Goal: Task Accomplishment & Management: Use online tool/utility

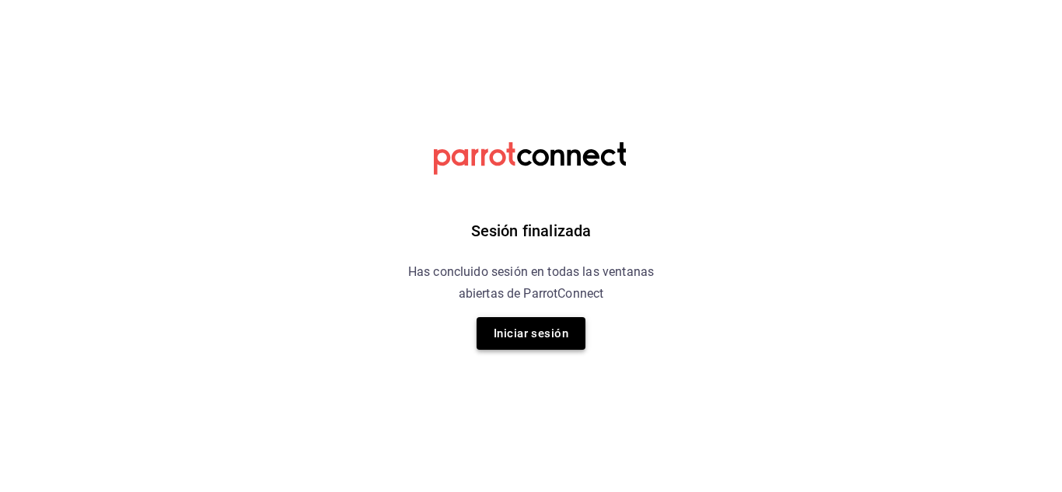
click at [529, 341] on button "Iniciar sesión" at bounding box center [530, 333] width 109 height 33
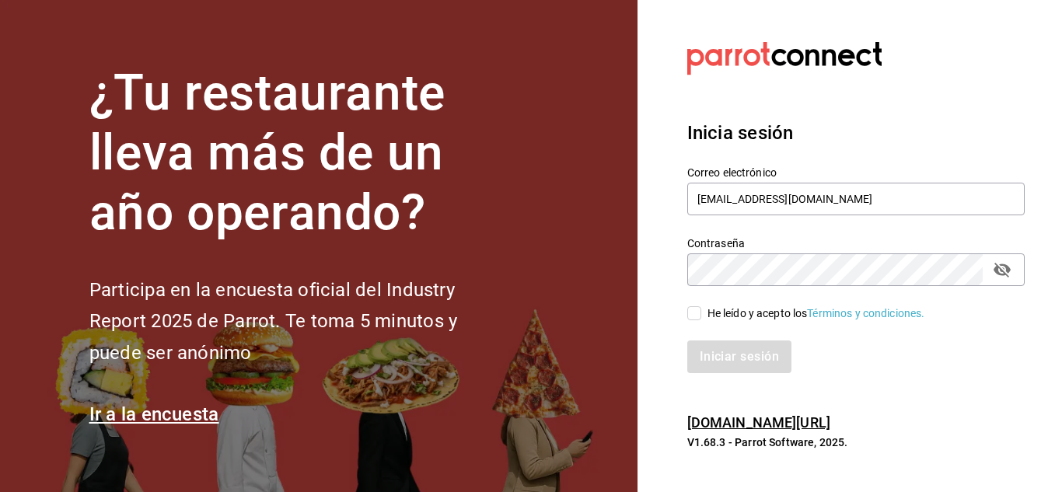
click at [700, 308] on input "He leído y acepto los Términos y condiciones." at bounding box center [694, 313] width 14 height 14
checkbox input "true"
click at [746, 359] on button "Iniciar sesión" at bounding box center [740, 356] width 106 height 33
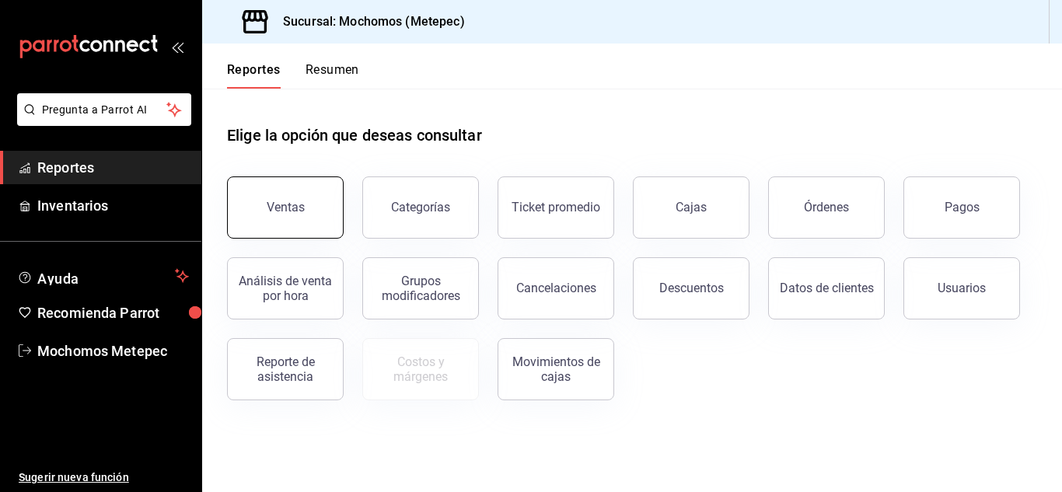
click at [286, 197] on button "Ventas" at bounding box center [285, 207] width 117 height 62
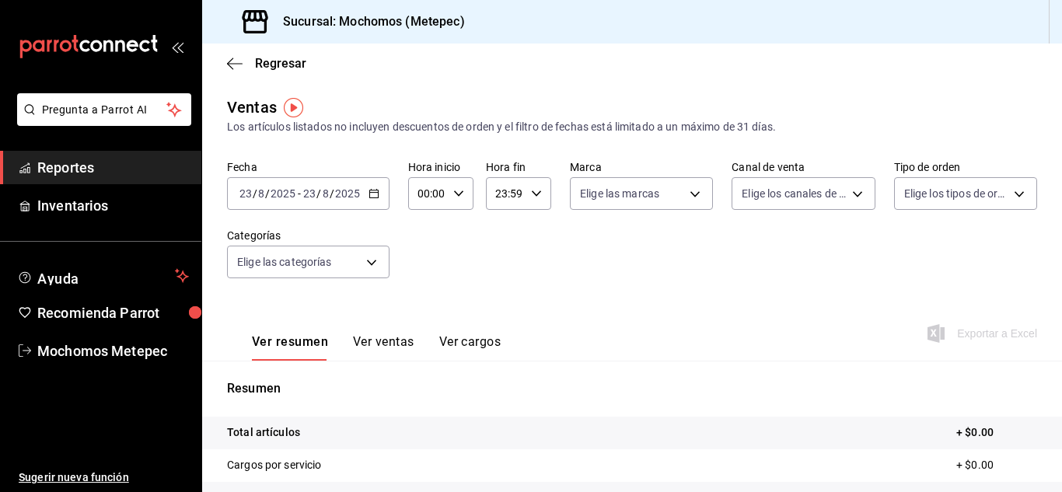
click at [372, 194] on icon "button" at bounding box center [373, 193] width 11 height 11
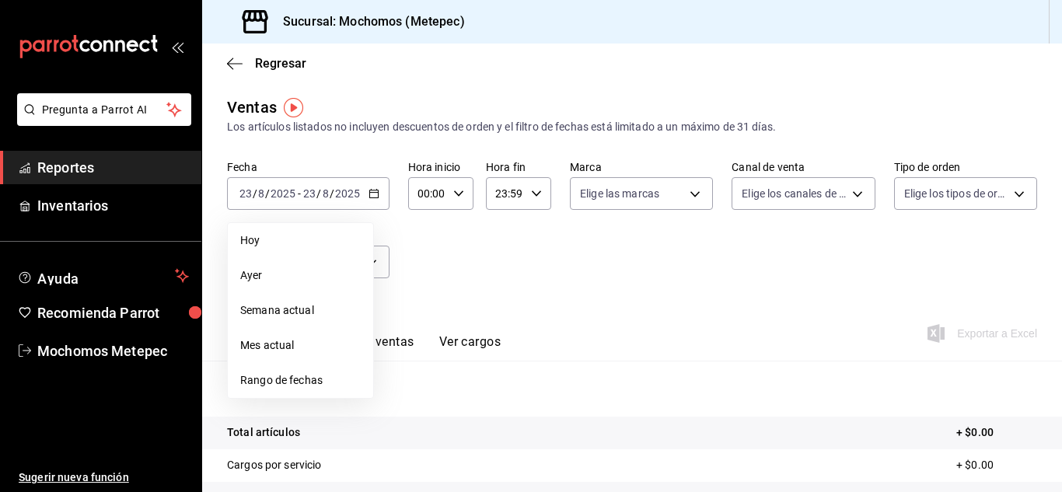
click at [308, 380] on span "Rango de fechas" at bounding box center [300, 380] width 120 height 16
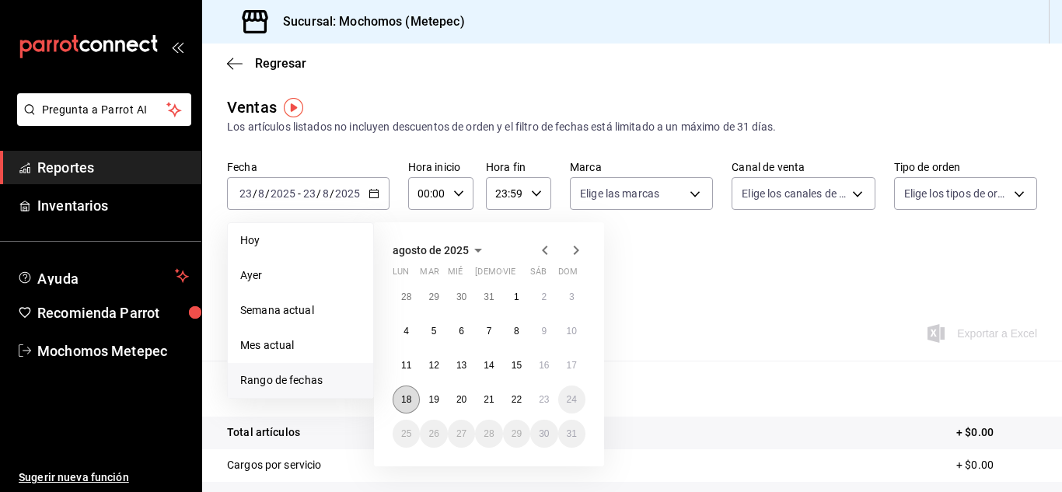
click at [408, 402] on abbr "18" at bounding box center [406, 399] width 10 height 11
click at [522, 403] on abbr "22" at bounding box center [516, 399] width 10 height 11
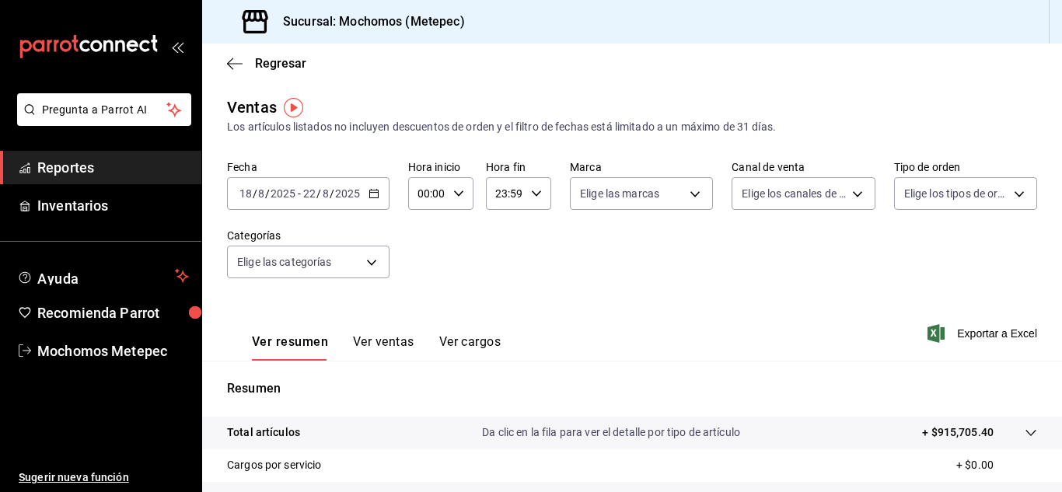
click at [441, 198] on input "00:00" at bounding box center [427, 193] width 39 height 31
click at [424, 289] on span "05" at bounding box center [423, 290] width 7 height 12
type input "05:00"
click at [534, 194] on div at bounding box center [531, 246] width 1062 height 492
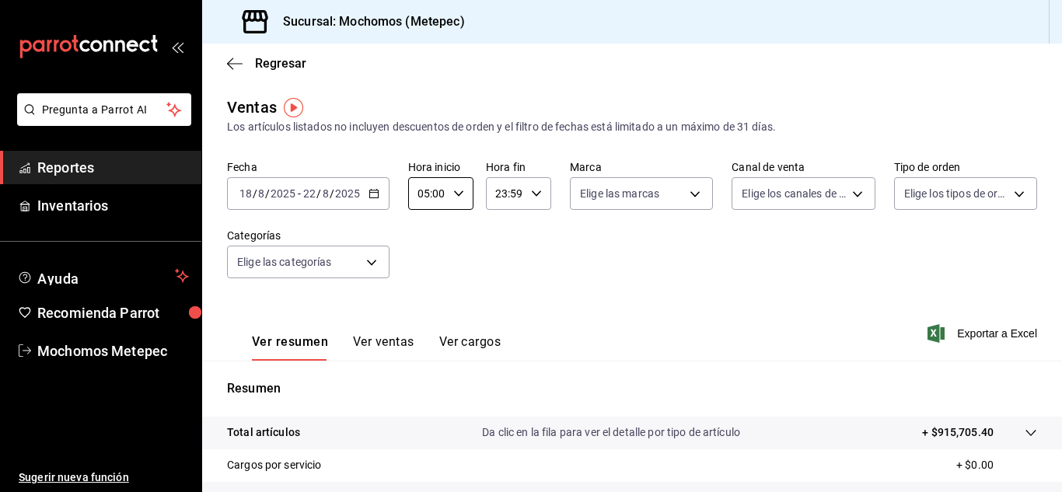
click at [534, 194] on \(Stroke\) "button" at bounding box center [536, 192] width 9 height 5
click at [503, 319] on span "05" at bounding box center [499, 323] width 7 height 12
click at [535, 230] on span "00" at bounding box center [531, 233] width 7 height 12
type input "05:00"
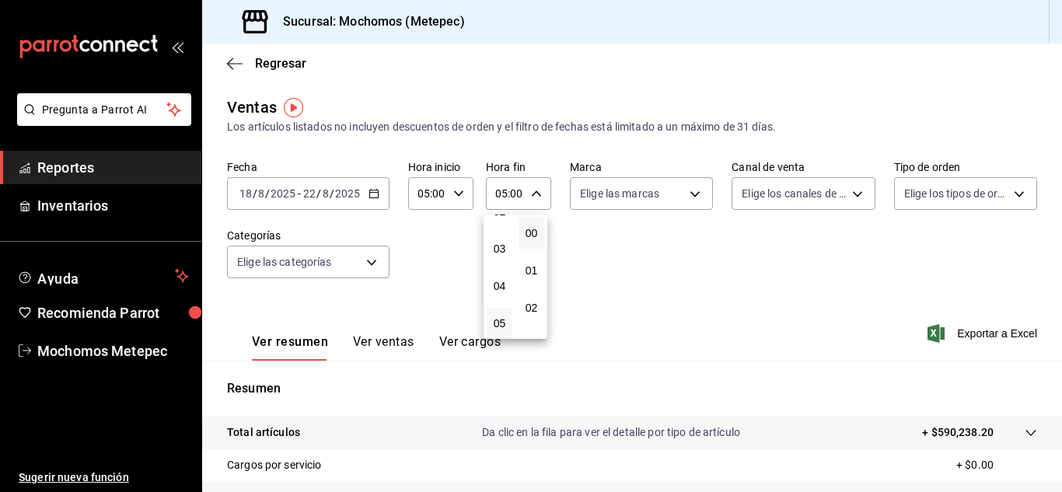
click at [685, 200] on div at bounding box center [531, 246] width 1062 height 492
click at [685, 200] on div "00 01 02 03 04 05 06 07 08 09 10 11 12 13 14 15 16 17 18 19 20 21 22 23 00 01 0…" at bounding box center [531, 248] width 1062 height 487
click at [685, 200] on body "Pregunta a Parrot AI Reportes Inventarios Ayuda Recomienda Parrot Mochomos Mete…" at bounding box center [531, 246] width 1062 height 492
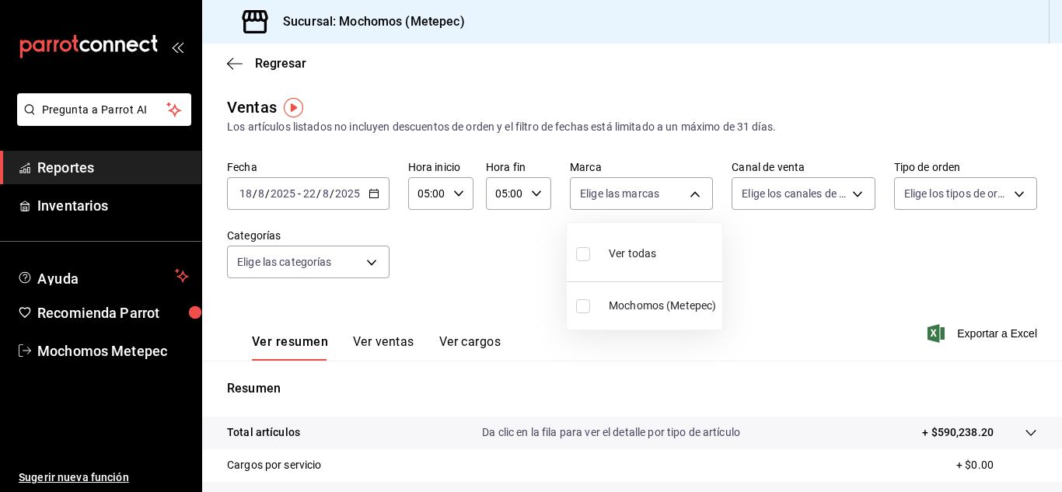
click at [685, 200] on div at bounding box center [531, 246] width 1062 height 492
click at [685, 200] on body "Pregunta a Parrot AI Reportes Inventarios Ayuda Recomienda Parrot Mochomos Mete…" at bounding box center [531, 246] width 1062 height 492
click at [583, 261] on label at bounding box center [586, 253] width 20 height 23
click at [583, 261] on input "checkbox" at bounding box center [583, 254] width 14 height 14
checkbox input "false"
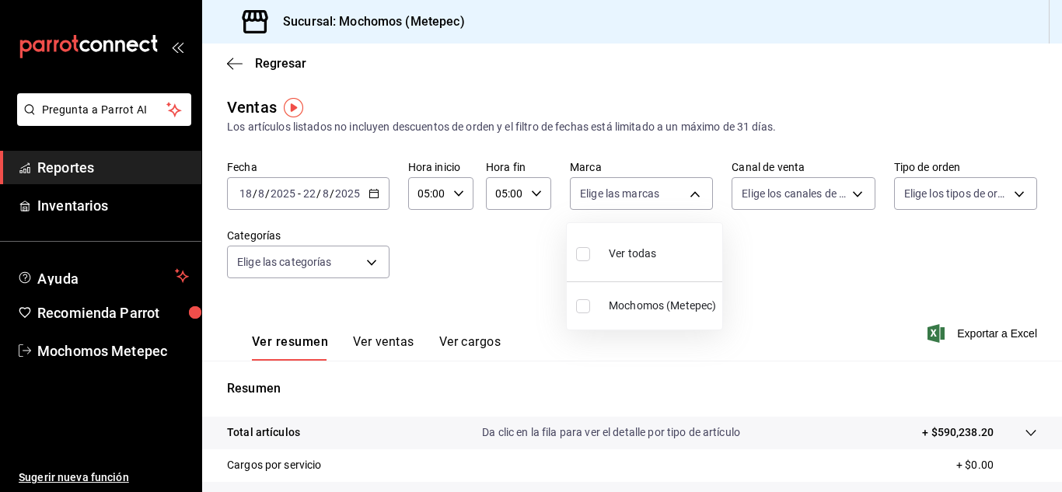
checkbox input "false"
click at [583, 247] on input "checkbox" at bounding box center [583, 254] width 14 height 14
checkbox input "true"
type input "2365f74e-aa6b-4392-bdf2-72765591bddf"
checkbox input "true"
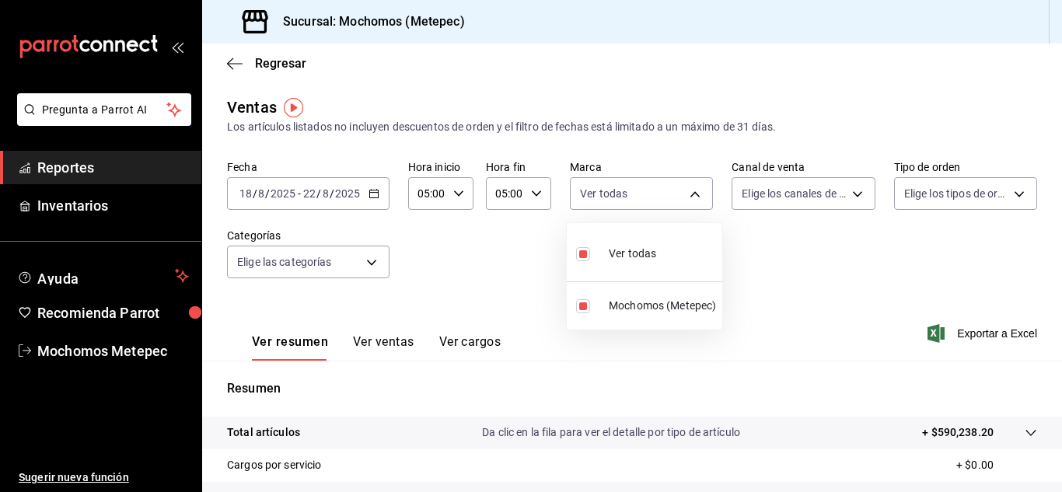
click at [780, 193] on div at bounding box center [531, 246] width 1062 height 492
click at [780, 193] on body "Pregunta a Parrot AI Reportes Inventarios Ayuda Recomienda Parrot Mochomos Mete…" at bounding box center [531, 246] width 1062 height 492
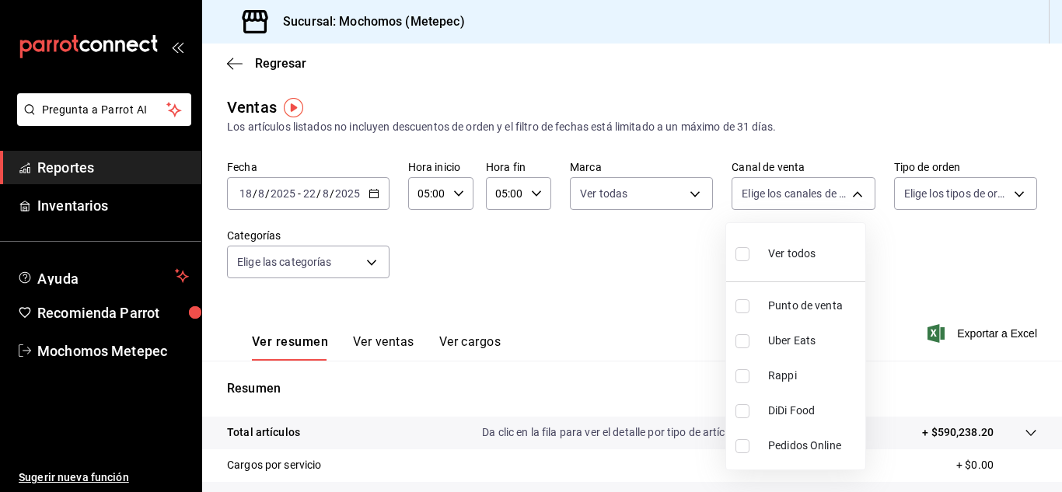
click at [741, 256] on input "checkbox" at bounding box center [742, 254] width 14 height 14
checkbox input "true"
type input "PARROT,UBER_EATS,RAPPI,DIDI_FOOD,ONLINE"
checkbox input "true"
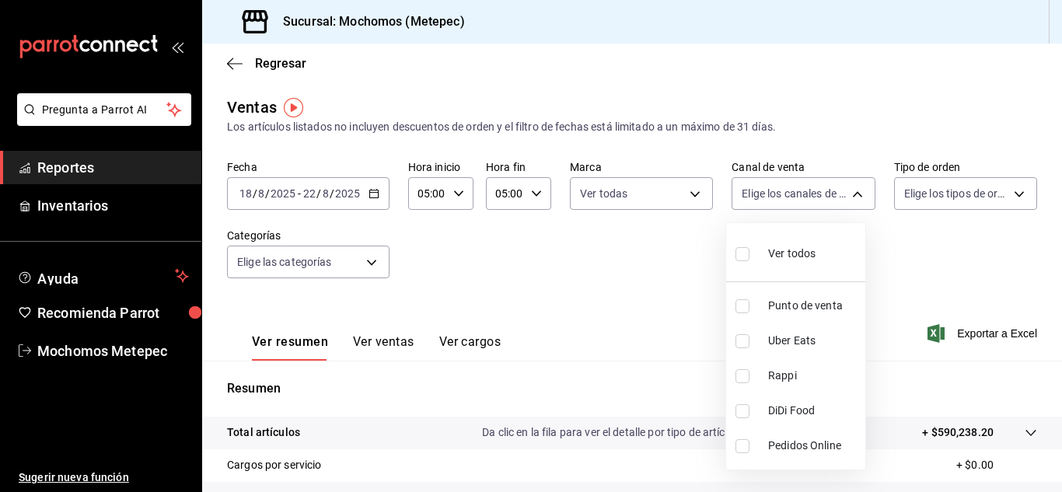
checkbox input "true"
click at [930, 187] on div at bounding box center [531, 246] width 1062 height 492
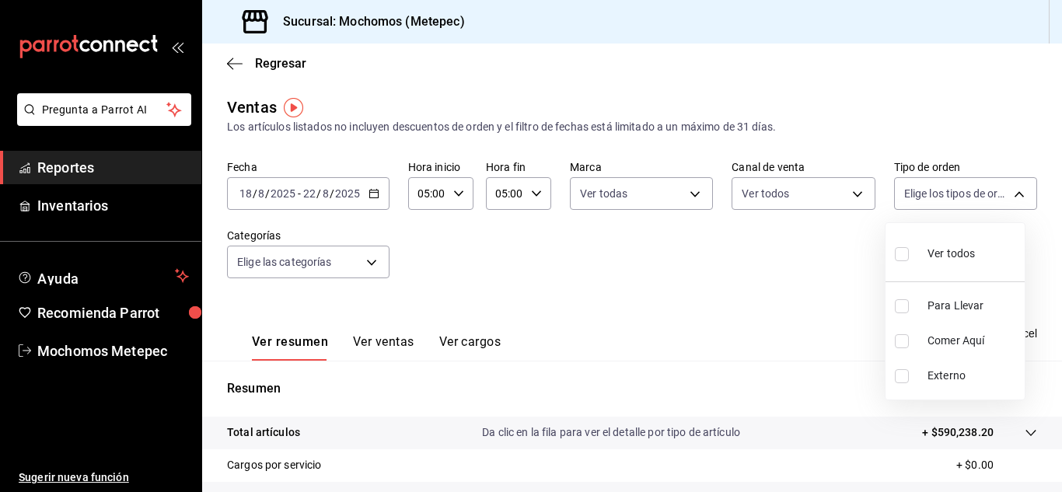
click at [930, 187] on body "Pregunta a Parrot AI Reportes Inventarios Ayuda Recomienda Parrot Mochomos Mete…" at bounding box center [531, 246] width 1062 height 492
click at [902, 258] on input "checkbox" at bounding box center [902, 254] width 14 height 14
checkbox input "true"
type input "3a236ed8-2e24-47ca-8e59-ead494492482,da8509e8-5fca-4f62-958e-973104937870,EXTER…"
checkbox input "true"
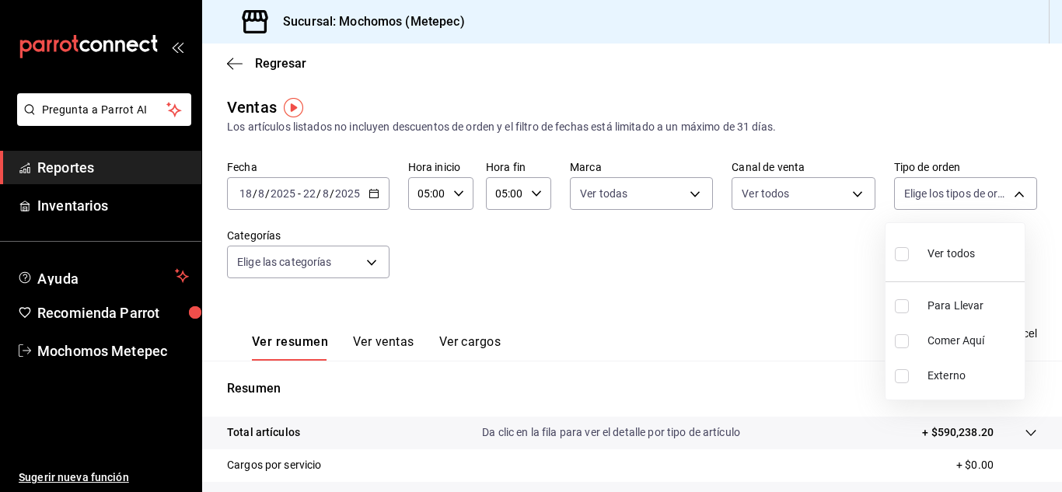
checkbox input "true"
click at [366, 255] on div at bounding box center [531, 246] width 1062 height 492
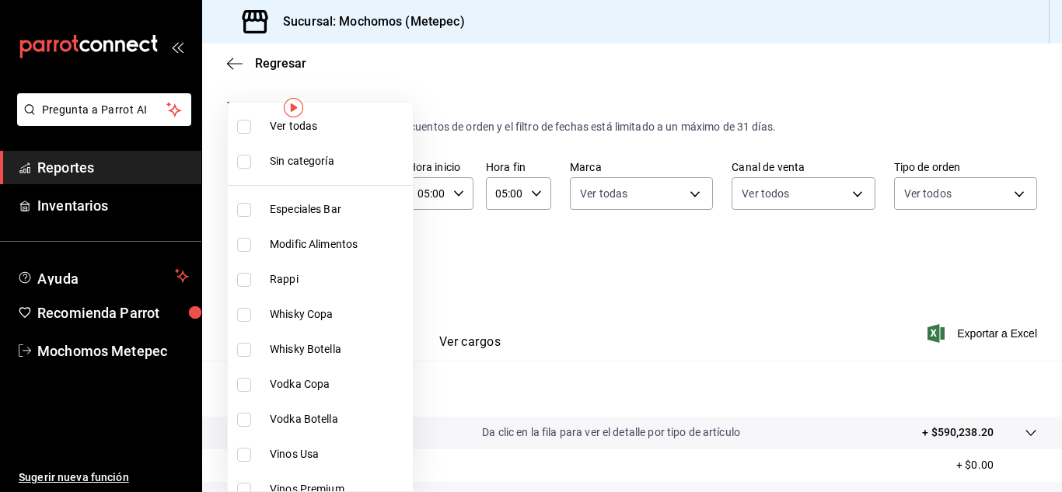
click at [366, 255] on body "Pregunta a Parrot AI Reportes Inventarios Ayuda Recomienda Parrot Mochomos Mete…" at bounding box center [531, 246] width 1062 height 492
click at [245, 123] on input "checkbox" at bounding box center [244, 127] width 14 height 14
checkbox input "true"
type input "c9cbc288-c827-488d-81f5-370afefb1912,46081463-7037-4dd2-a9ab-e56ff6a8fa7c,bf958…"
checkbox input "true"
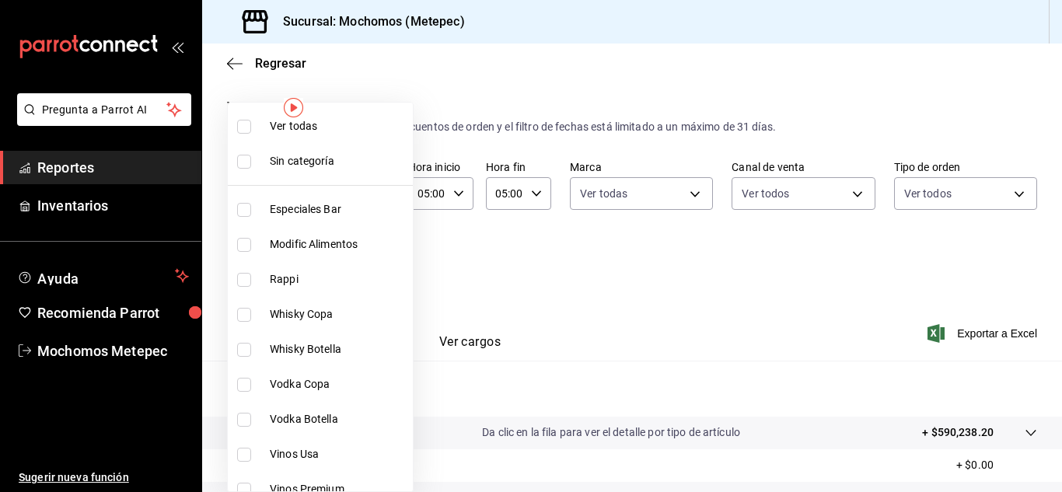
checkbox input "true"
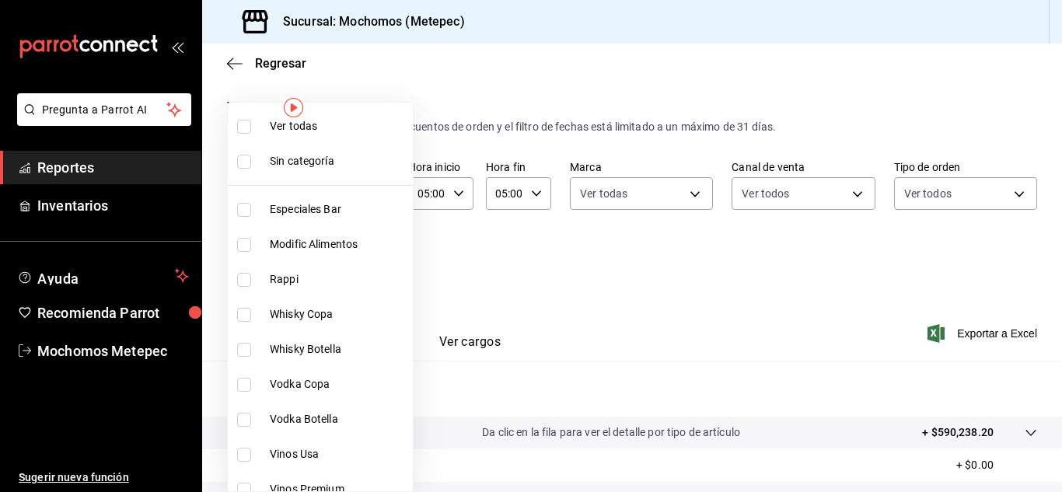
checkbox input "true"
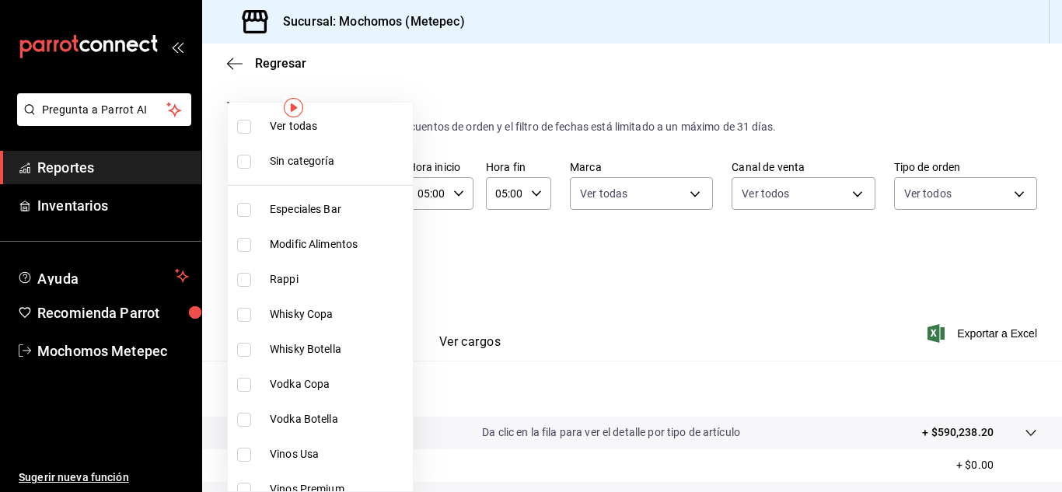
checkbox input "true"
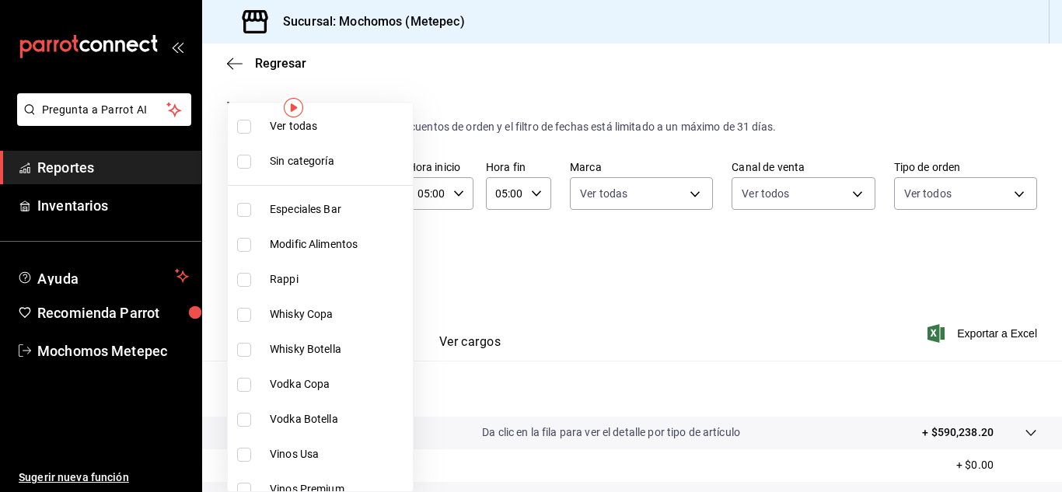
checkbox input "true"
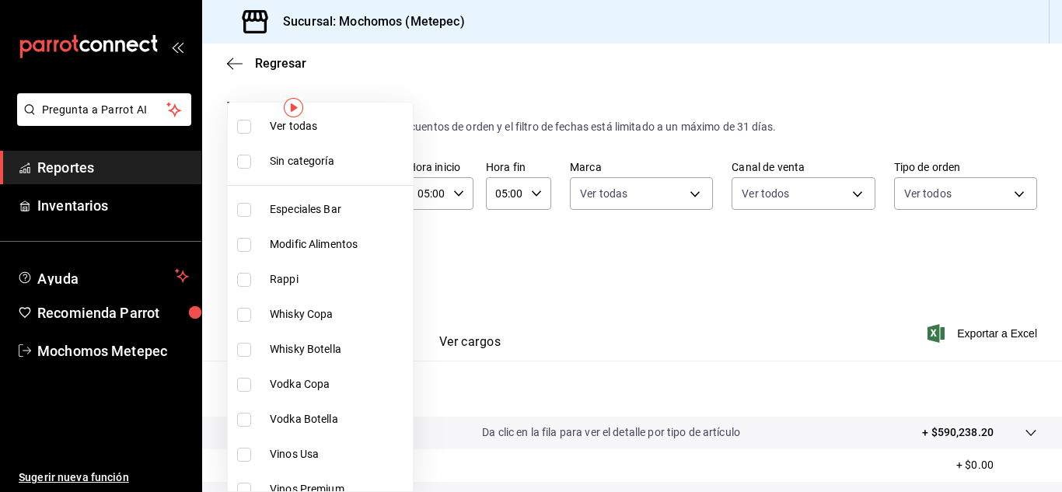
checkbox input "true"
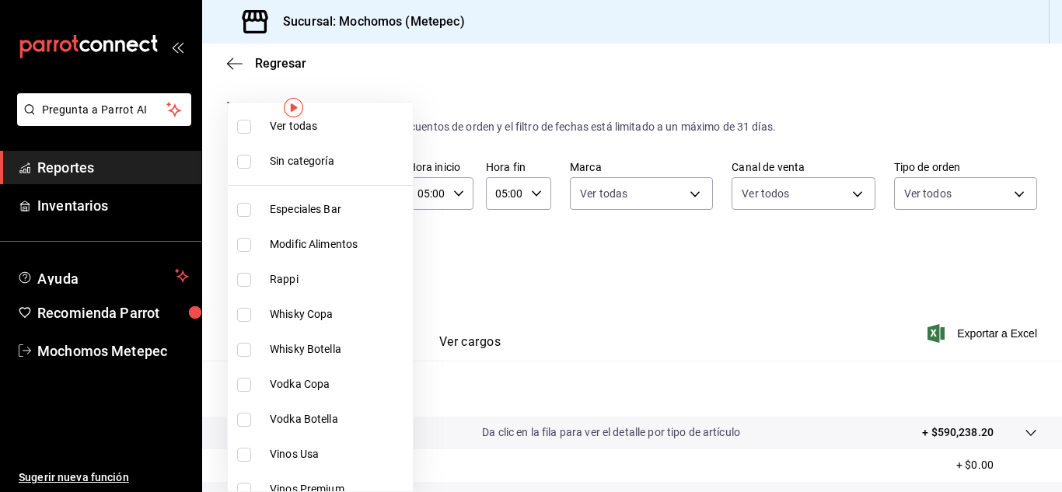
checkbox input "true"
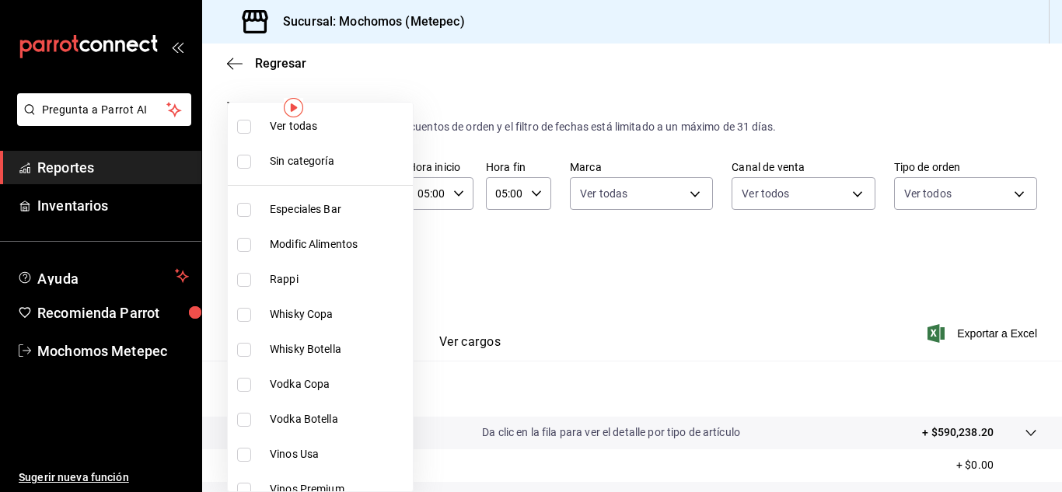
checkbox input "true"
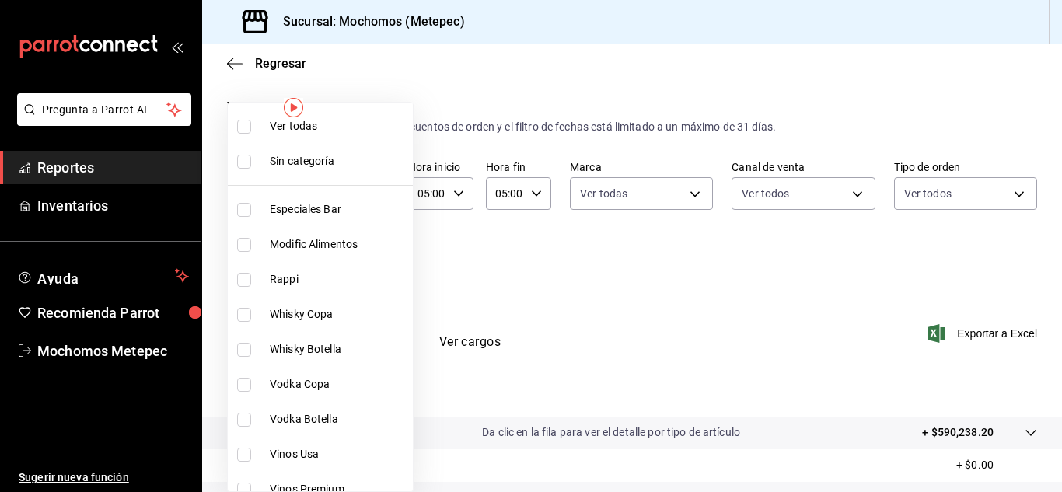
checkbox input "true"
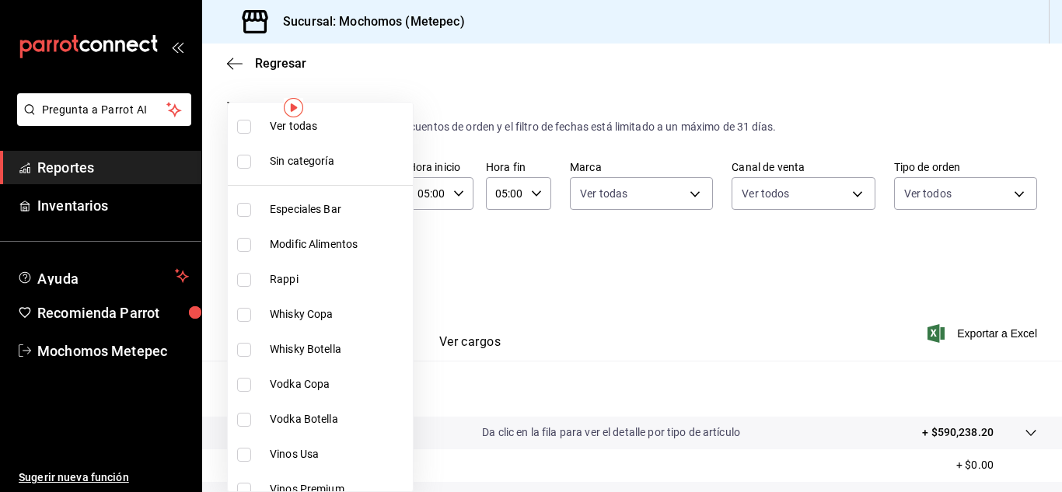
checkbox input "true"
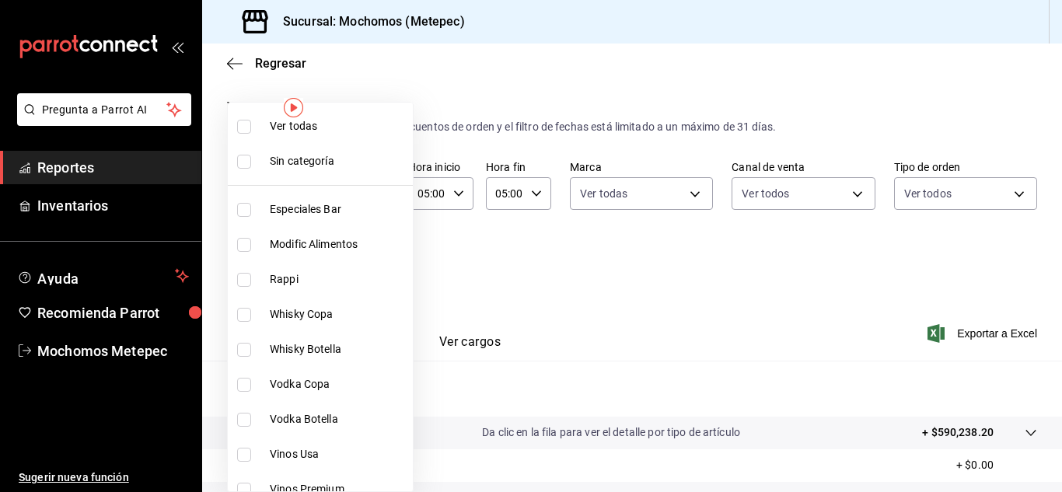
checkbox input "true"
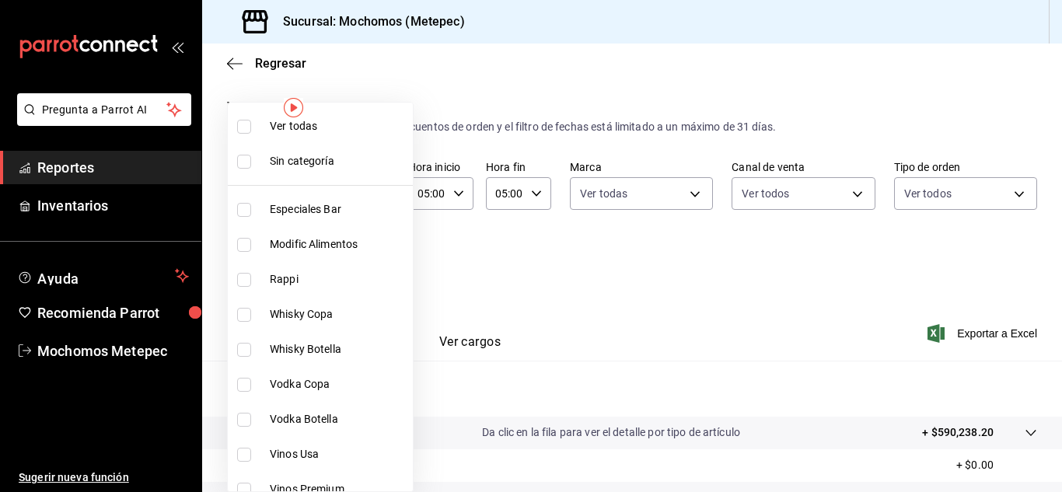
checkbox input "true"
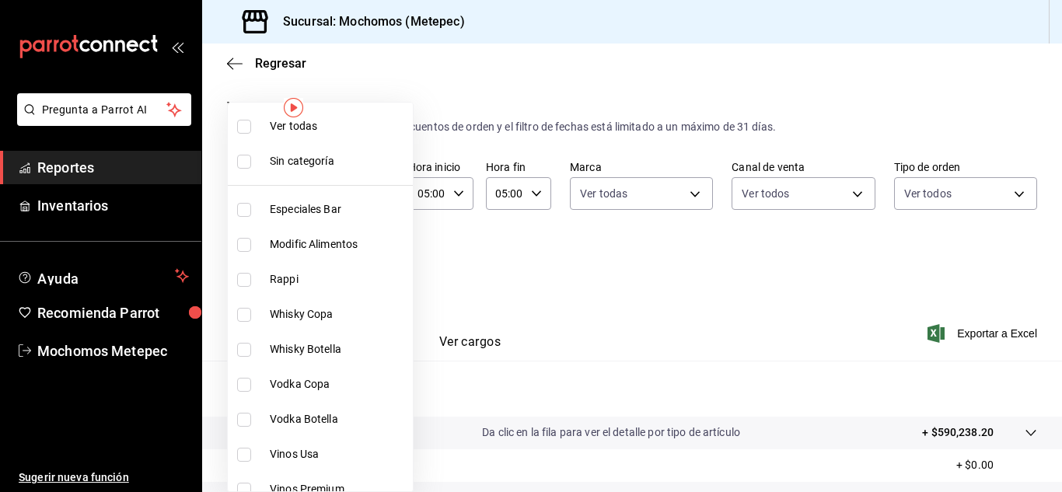
checkbox input "true"
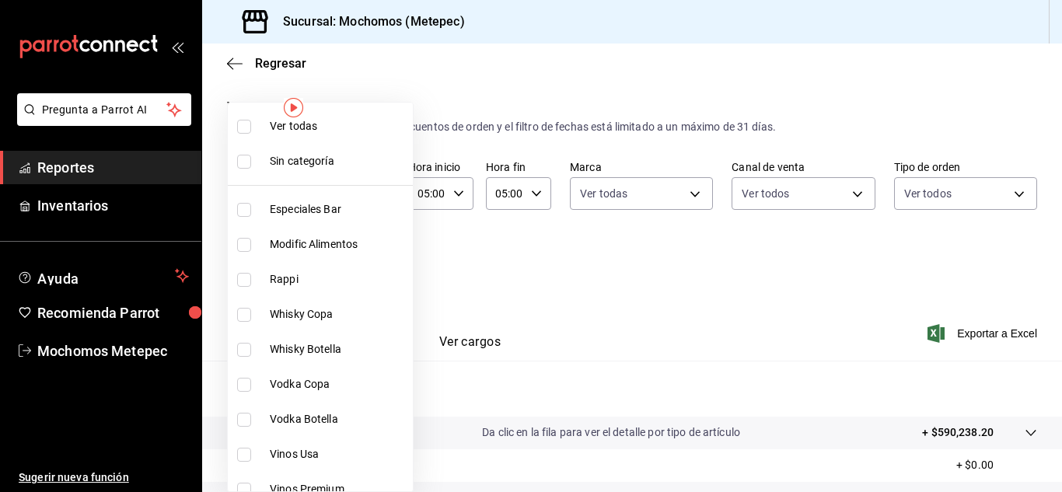
checkbox input "true"
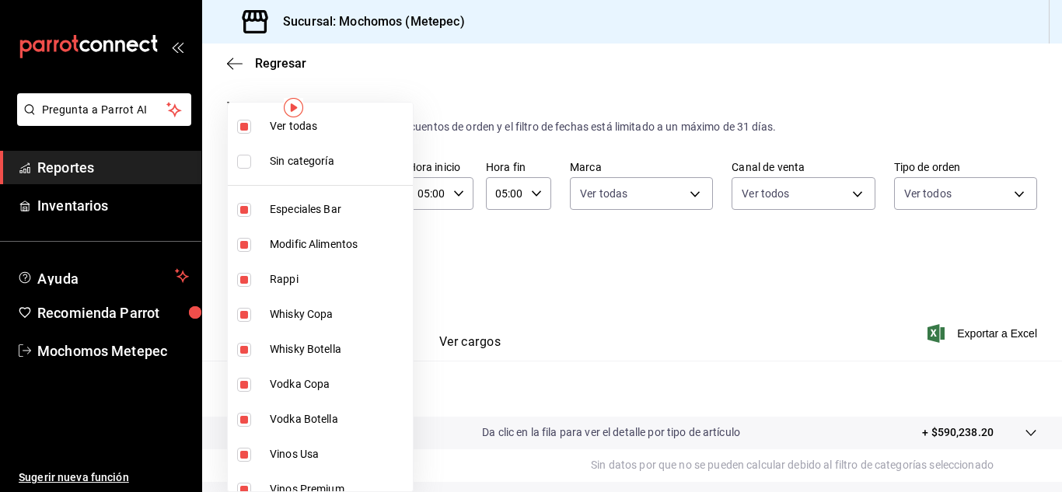
click at [543, 291] on div at bounding box center [531, 246] width 1062 height 492
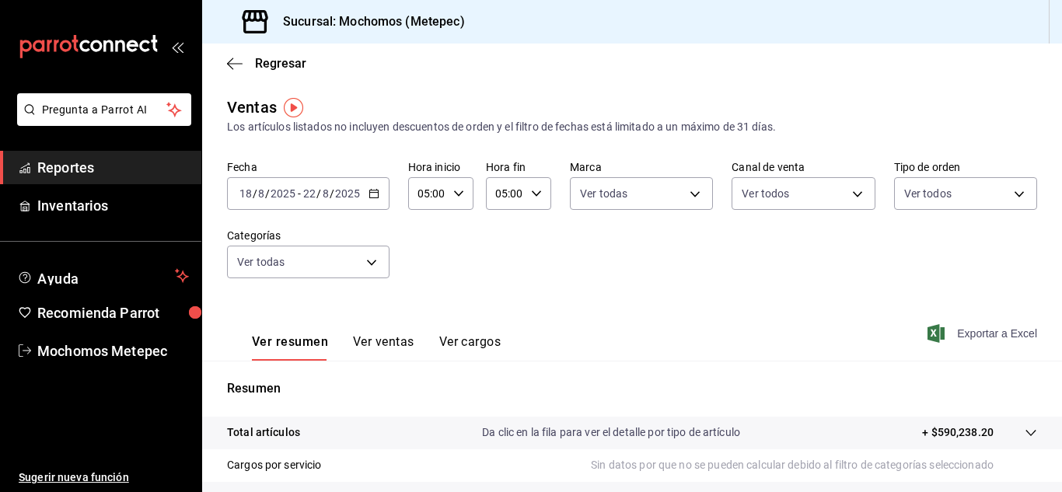
click at [964, 333] on span "Exportar a Excel" at bounding box center [983, 333] width 106 height 19
